Goal: Task Accomplishment & Management: Use online tool/utility

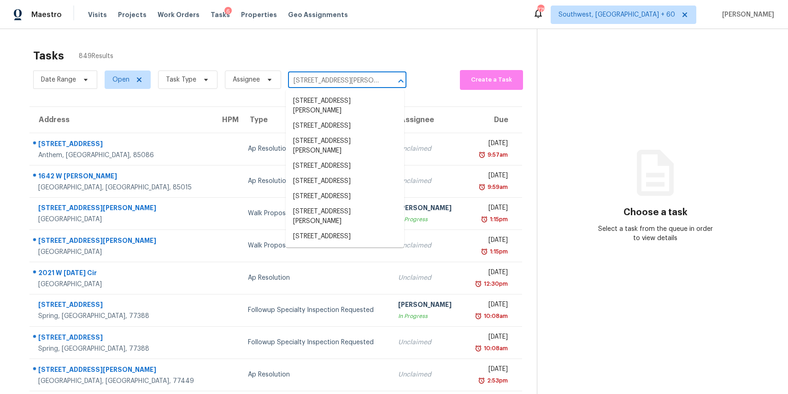
scroll to position [0, 24]
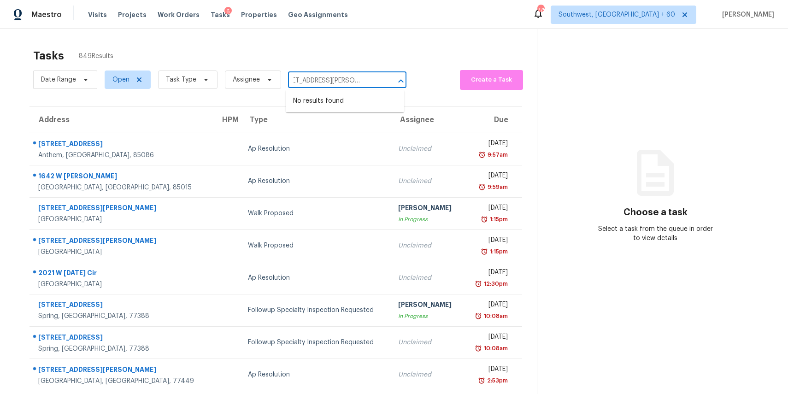
type input "[STREET_ADDRESS][PERSON_NAME]"
click at [339, 87] on input "text" at bounding box center [334, 81] width 93 height 14
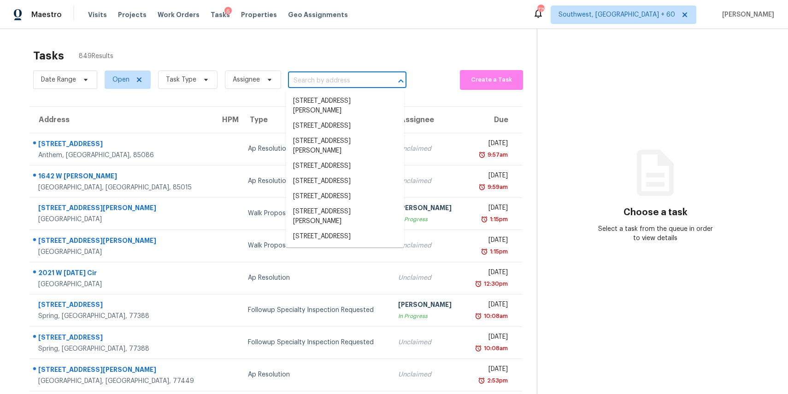
click at [339, 87] on input "text" at bounding box center [334, 81] width 93 height 14
paste input "[STREET_ADDRESS][PERSON_NAME]"
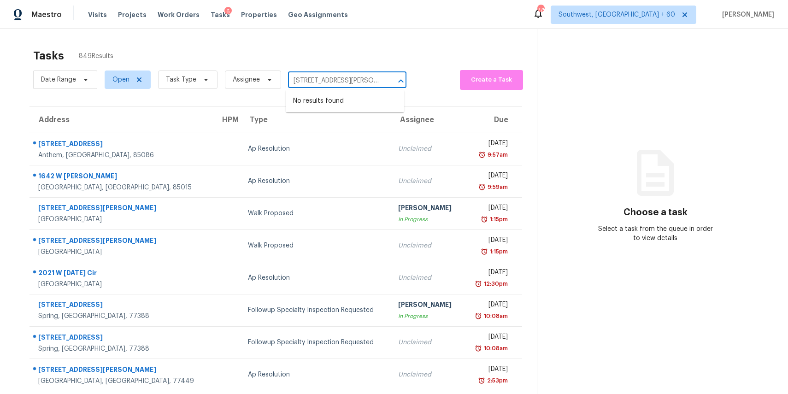
scroll to position [0, 24]
type input "[STREET_ADDRESS][PERSON_NAME]"
click at [206, 76] on icon at bounding box center [205, 79] width 7 height 7
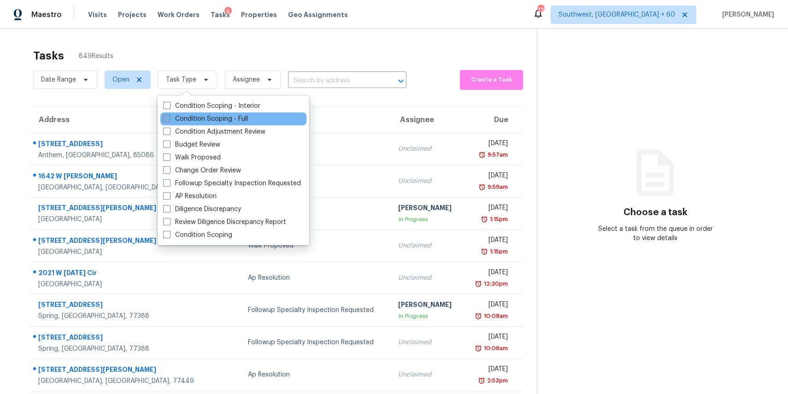
click at [241, 120] on label "Condition Scoping - Full" at bounding box center [205, 118] width 85 height 9
click at [169, 120] on input "Condition Scoping - Full" at bounding box center [166, 117] width 6 height 6
checkbox input "true"
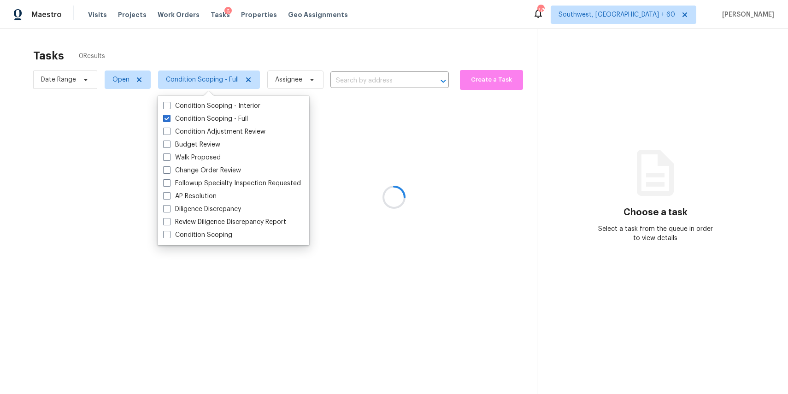
click at [64, 77] on div at bounding box center [394, 197] width 788 height 394
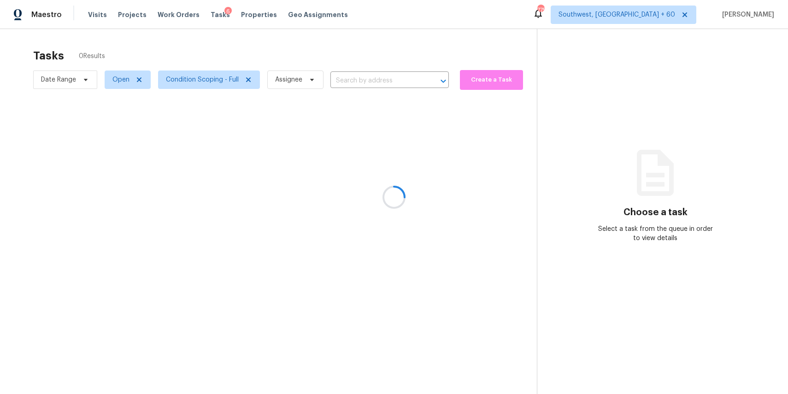
click at [282, 89] on div at bounding box center [394, 197] width 788 height 394
click at [286, 84] on div at bounding box center [394, 197] width 788 height 394
click at [367, 73] on div at bounding box center [394, 197] width 788 height 394
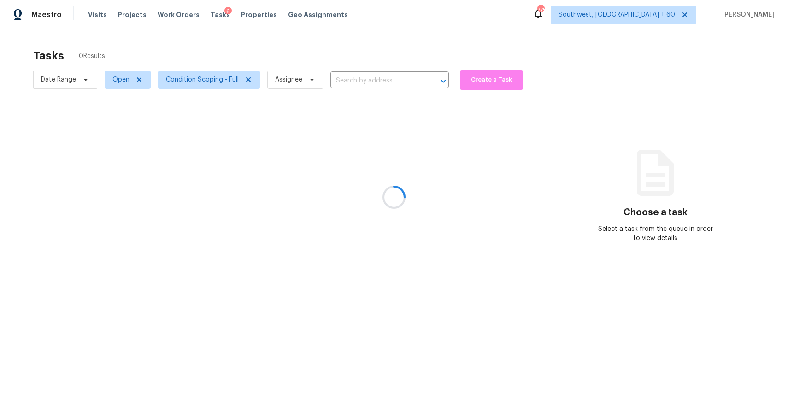
click at [292, 76] on div at bounding box center [394, 197] width 788 height 394
click at [299, 75] on div at bounding box center [394, 197] width 788 height 394
click at [302, 75] on div at bounding box center [394, 197] width 788 height 394
click at [303, 76] on div at bounding box center [394, 197] width 788 height 394
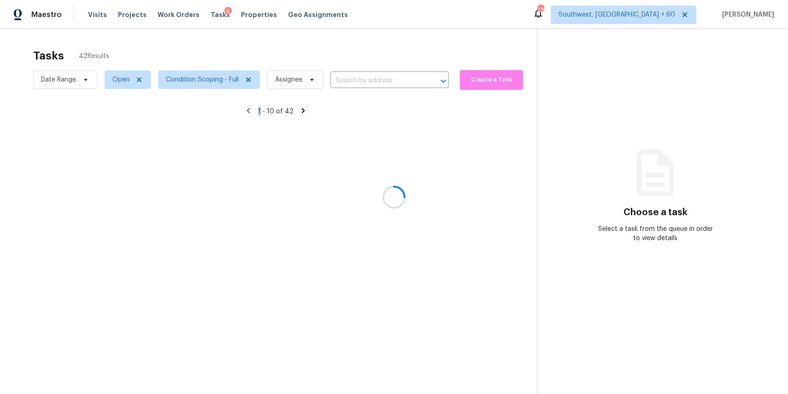
click at [303, 76] on div at bounding box center [394, 197] width 788 height 394
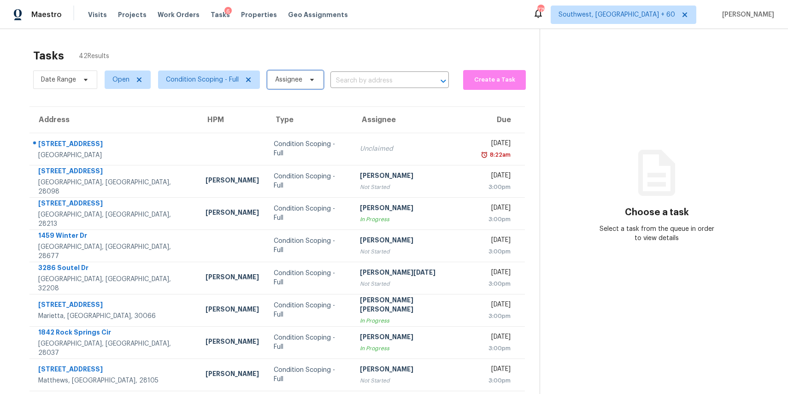
click at [309, 81] on icon at bounding box center [311, 79] width 7 height 7
type input "[PERSON_NAME]"
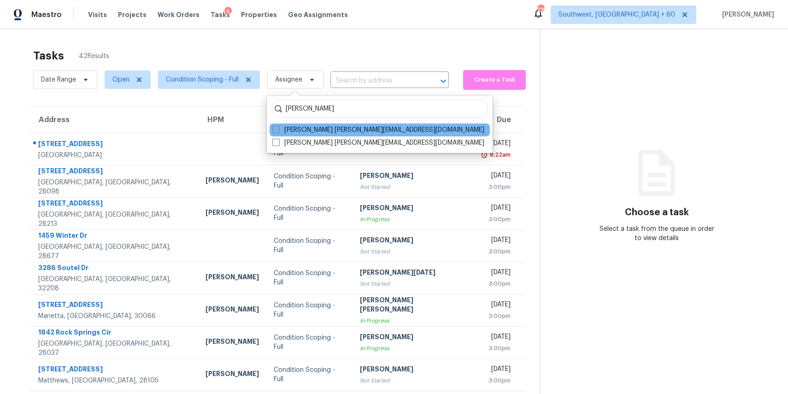
click at [322, 125] on label "[PERSON_NAME] [PERSON_NAME][EMAIL_ADDRESS][DOMAIN_NAME]" at bounding box center [378, 129] width 212 height 9
click at [278, 125] on input "[PERSON_NAME] [PERSON_NAME][EMAIL_ADDRESS][DOMAIN_NAME]" at bounding box center [275, 128] width 6 height 6
checkbox input "true"
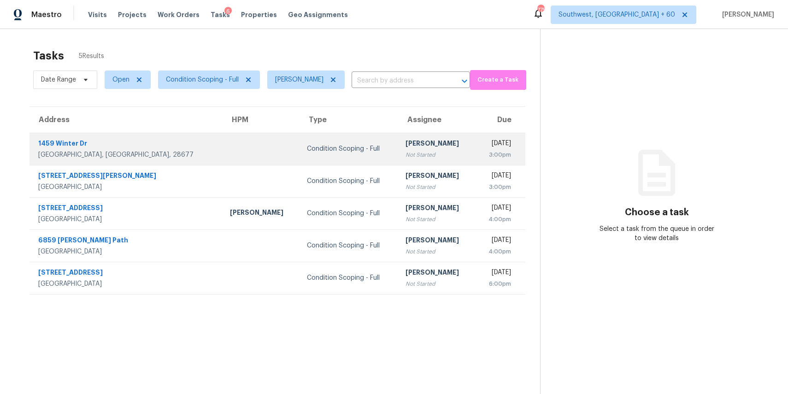
click at [223, 140] on td at bounding box center [261, 149] width 77 height 32
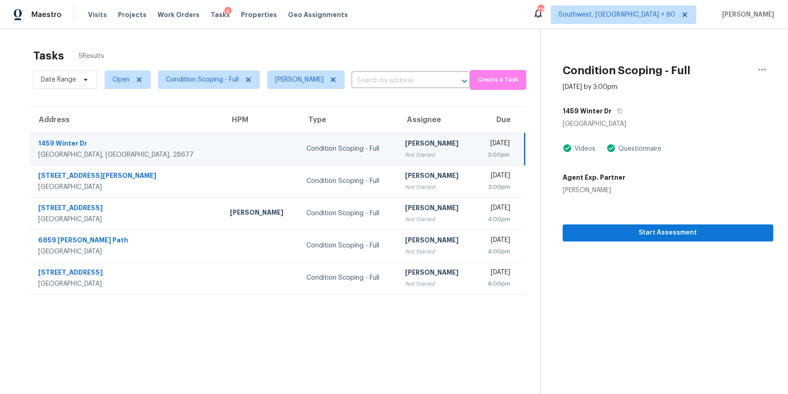
click at [682, 243] on section "Condition Scoping - Full [DATE] by 3:00pm [STREET_ADDRESS][PERSON_NAME] Videos …" at bounding box center [656, 226] width 233 height 394
click at [695, 231] on span "Start Assessment" at bounding box center [668, 233] width 196 height 12
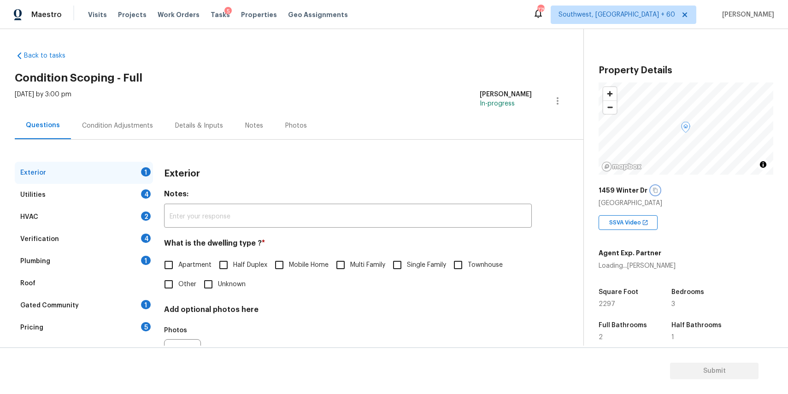
click at [653, 193] on button "button" at bounding box center [655, 190] width 8 height 8
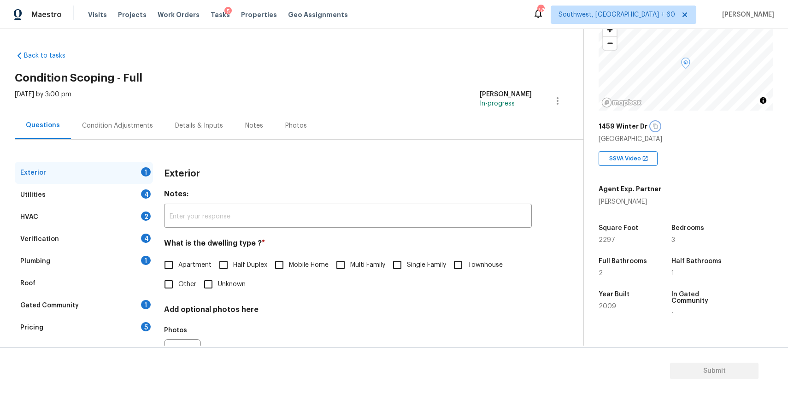
scroll to position [65, 0]
click at [164, 130] on div "Details & Inputs" at bounding box center [199, 125] width 70 height 27
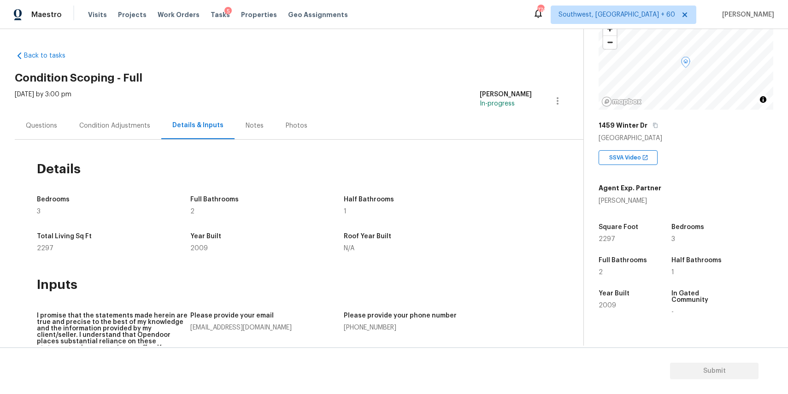
click at [151, 129] on div "Condition Adjustments" at bounding box center [114, 125] width 93 height 27
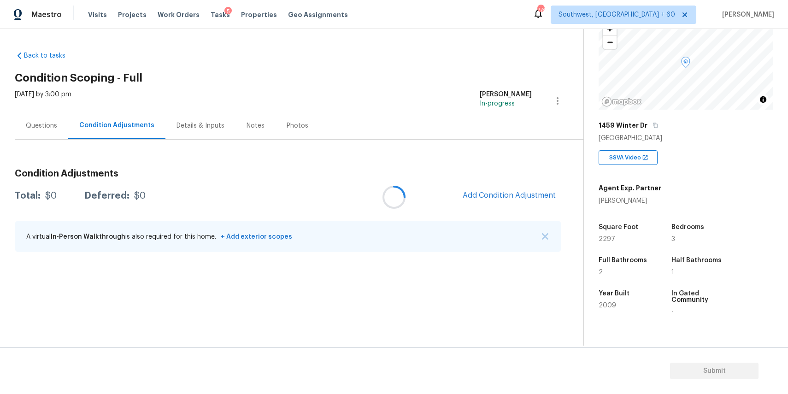
click at [536, 206] on div at bounding box center [394, 197] width 788 height 394
click at [517, 192] on div at bounding box center [394, 197] width 788 height 394
click at [517, 187] on div at bounding box center [394, 197] width 788 height 394
click at [525, 196] on span "Add Condition Adjustment" at bounding box center [509, 195] width 93 height 8
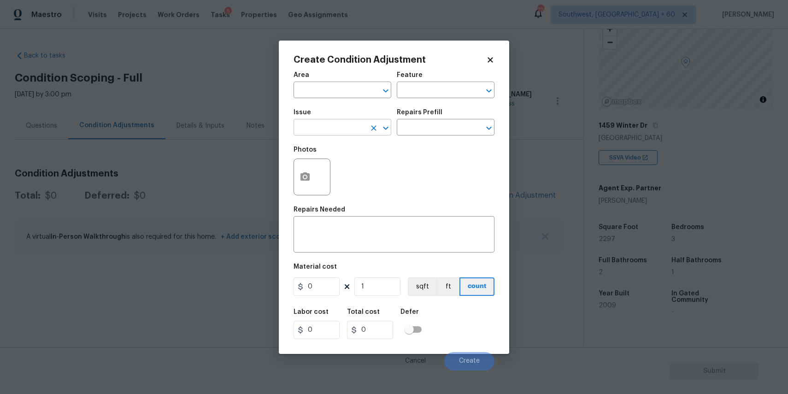
click at [320, 128] on input "text" at bounding box center [330, 128] width 72 height 14
type input "o"
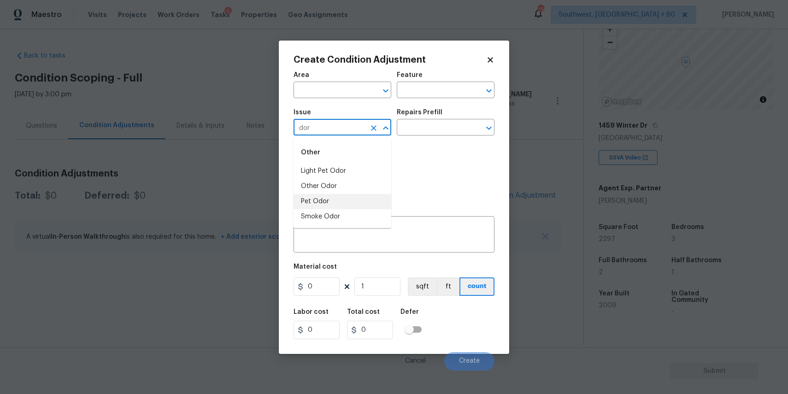
click at [342, 212] on li "Smoke Odor" at bounding box center [343, 216] width 98 height 15
click at [355, 124] on input "Smoke Odor" at bounding box center [330, 128] width 72 height 14
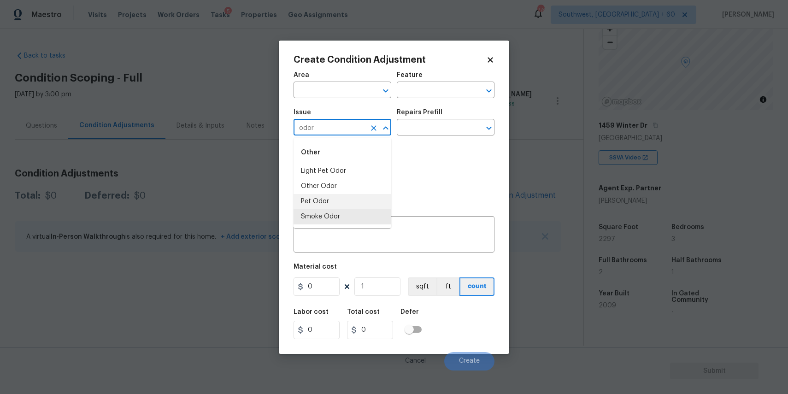
click at [343, 185] on li "Other Odor" at bounding box center [343, 186] width 98 height 15
type input "Other Odor"
click at [400, 152] on div "Photos" at bounding box center [394, 171] width 201 height 60
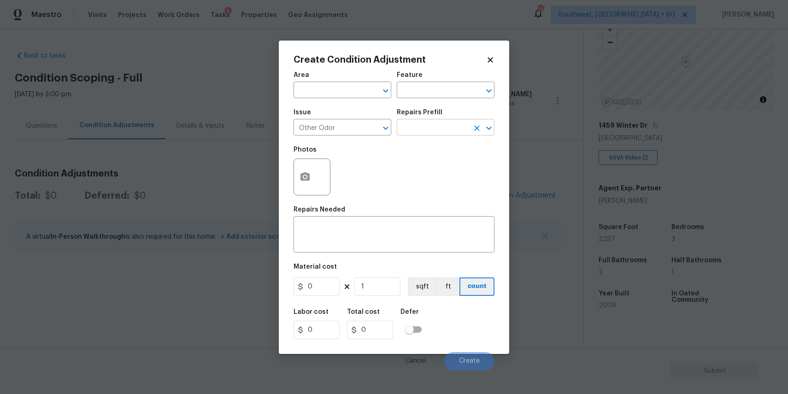
click at [425, 130] on input "text" at bounding box center [433, 128] width 72 height 14
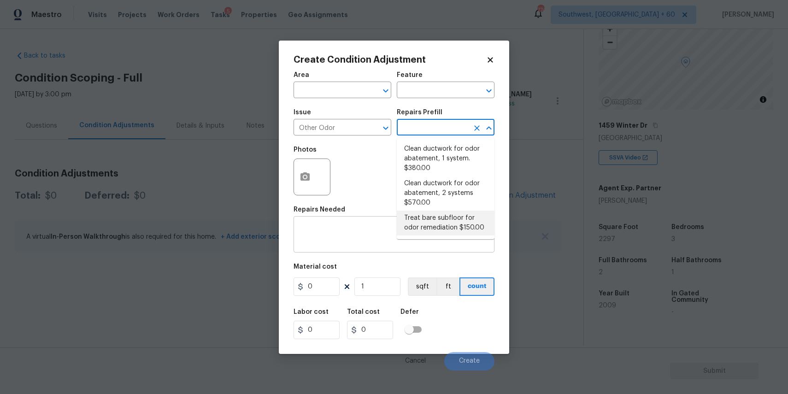
click at [362, 229] on textarea at bounding box center [394, 235] width 190 height 19
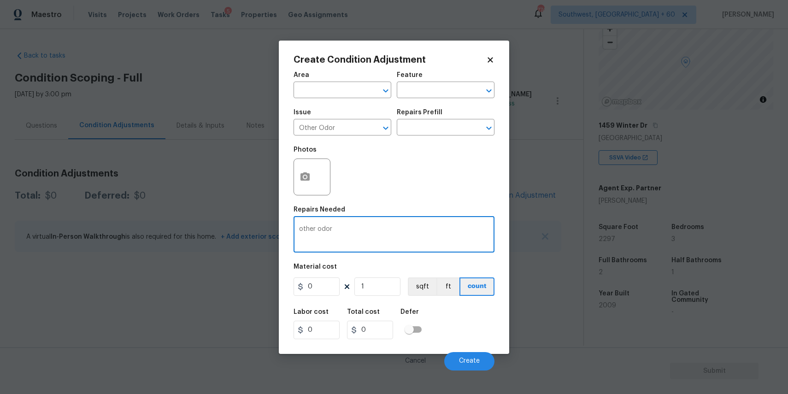
type textarea "other odor"
click at [312, 288] on input "0" at bounding box center [317, 286] width 46 height 18
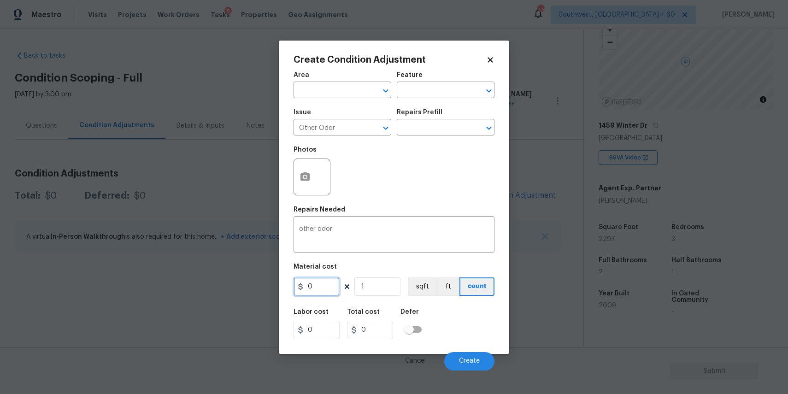
click at [312, 288] on input "0" at bounding box center [317, 286] width 46 height 18
type input "575"
click at [479, 356] on button "Create" at bounding box center [469, 361] width 50 height 18
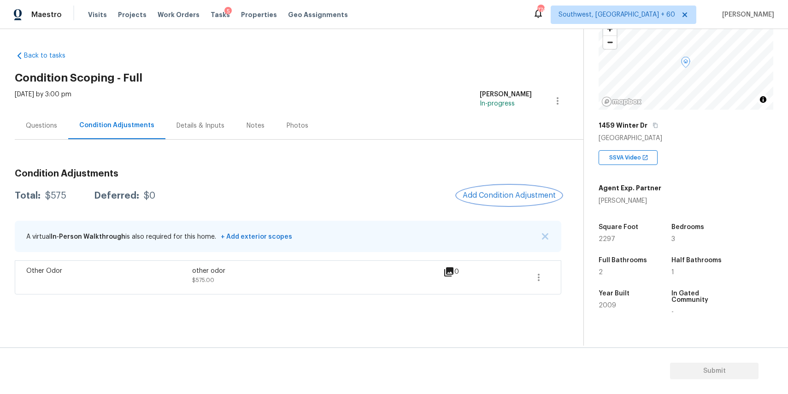
click at [523, 193] on span "Add Condition Adjustment" at bounding box center [509, 195] width 93 height 8
click at [523, 193] on body "Maestro Visits Projects Work Orders Tasks 5 Properties Geo Assignments 774 Sout…" at bounding box center [394, 197] width 788 height 394
click at [496, 190] on button "Add Condition Adjustment" at bounding box center [509, 195] width 104 height 19
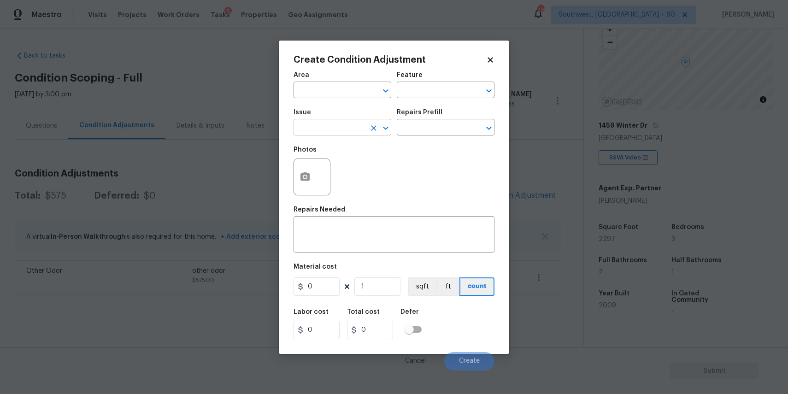
click at [312, 133] on input "text" at bounding box center [330, 128] width 72 height 14
click at [345, 173] on li "Decks and Patios" at bounding box center [343, 171] width 98 height 15
type input "Decks and Patios"
click at [349, 239] on textarea at bounding box center [394, 235] width 190 height 19
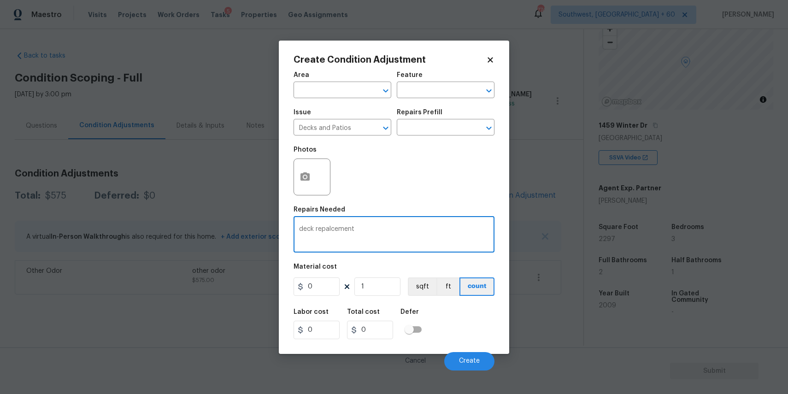
drag, startPoint x: 361, startPoint y: 243, endPoint x: 337, endPoint y: 267, distance: 33.9
click at [337, 265] on div "Area ​ Feature ​ Issue Decks and Patios ​ Repairs Prefill ​ Photos Repairs Need…" at bounding box center [394, 218] width 201 height 304
type textarea "deck repalcement"
click at [306, 286] on input "0" at bounding box center [317, 286] width 46 height 18
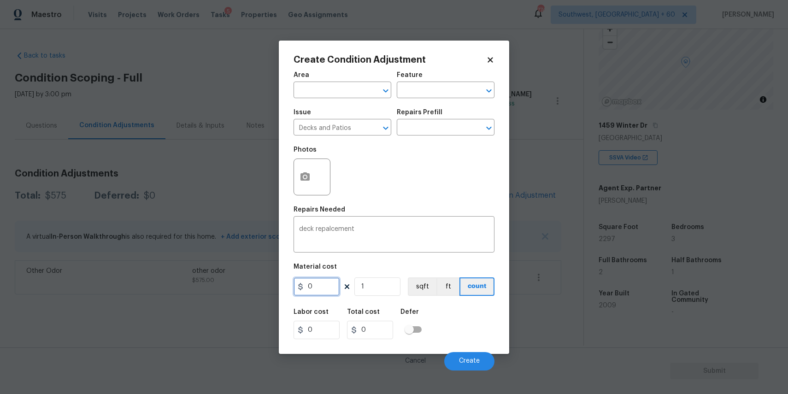
click at [306, 286] on input "0" at bounding box center [317, 286] width 46 height 18
type input "5500"
click at [303, 178] on icon "button" at bounding box center [305, 176] width 11 height 11
type input "5500"
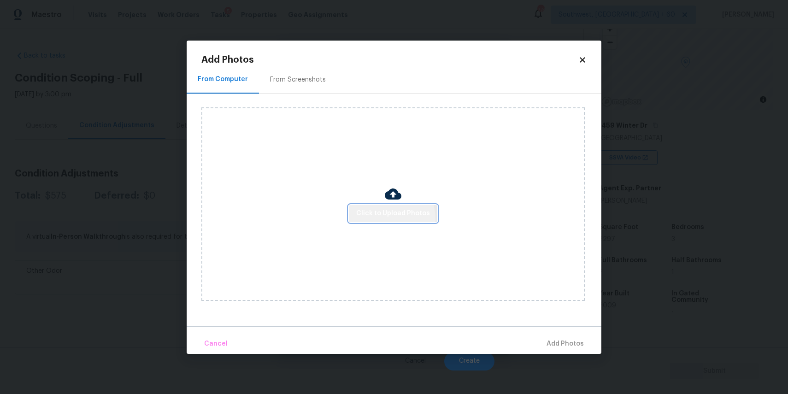
click at [383, 219] on button "Click to Upload Photos" at bounding box center [393, 213] width 88 height 17
